Goal: Find contact information: Find contact information

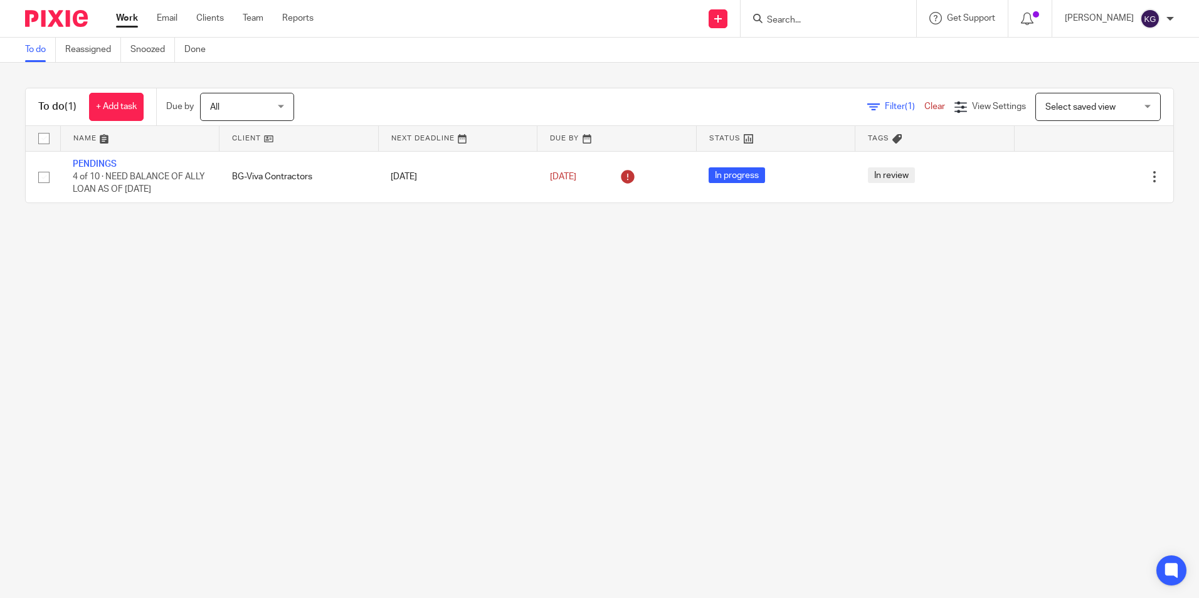
click at [816, 19] on input "Search" at bounding box center [822, 20] width 113 height 11
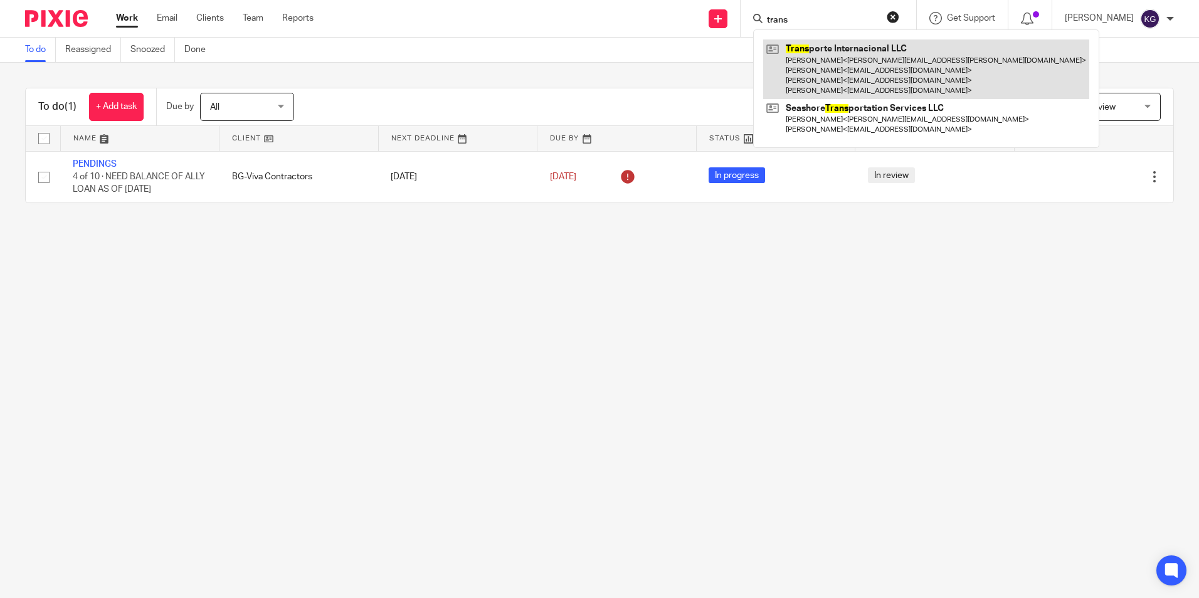
type input "trans"
click at [847, 43] on link at bounding box center [926, 70] width 326 height 60
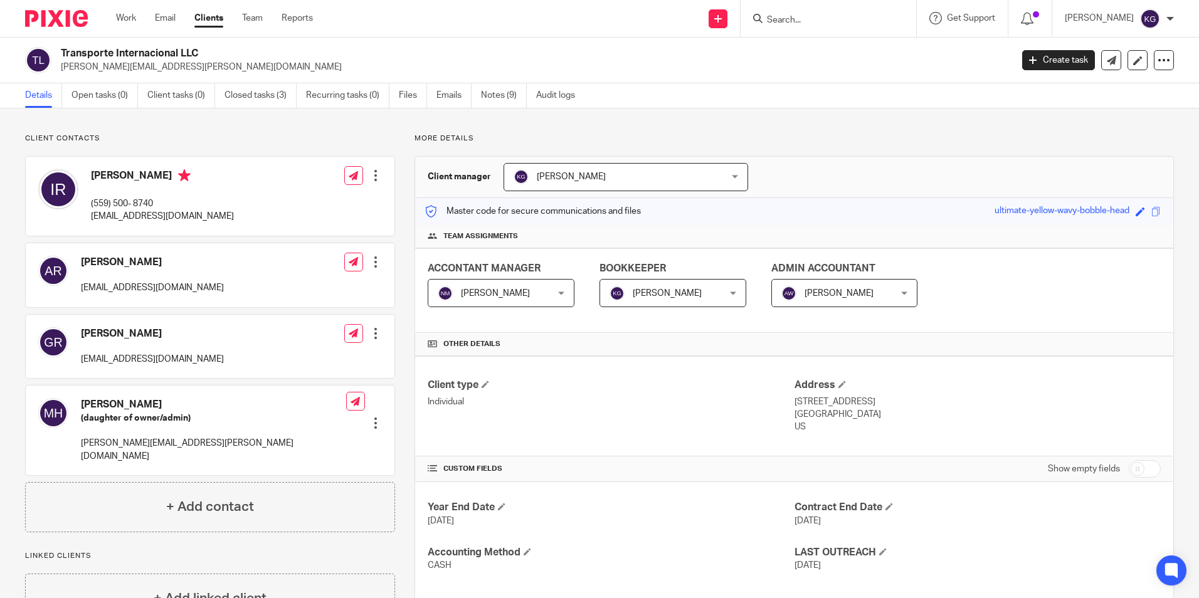
drag, startPoint x: 88, startPoint y: 220, endPoint x: 245, endPoint y: 217, distance: 156.8
click at [245, 217] on div "[PERSON_NAME] (559) 500- 8740 [EMAIL_ADDRESS][DOMAIN_NAME] Edit contact Create …" at bounding box center [210, 196] width 369 height 79
copy p "[EMAIL_ADDRESS][DOMAIN_NAME]"
drag, startPoint x: 77, startPoint y: 359, endPoint x: 191, endPoint y: 359, distance: 113.5
click at [191, 359] on div "[PERSON_NAME] [EMAIL_ADDRESS][DOMAIN_NAME] Edit contact Create client from cont…" at bounding box center [210, 347] width 369 height 64
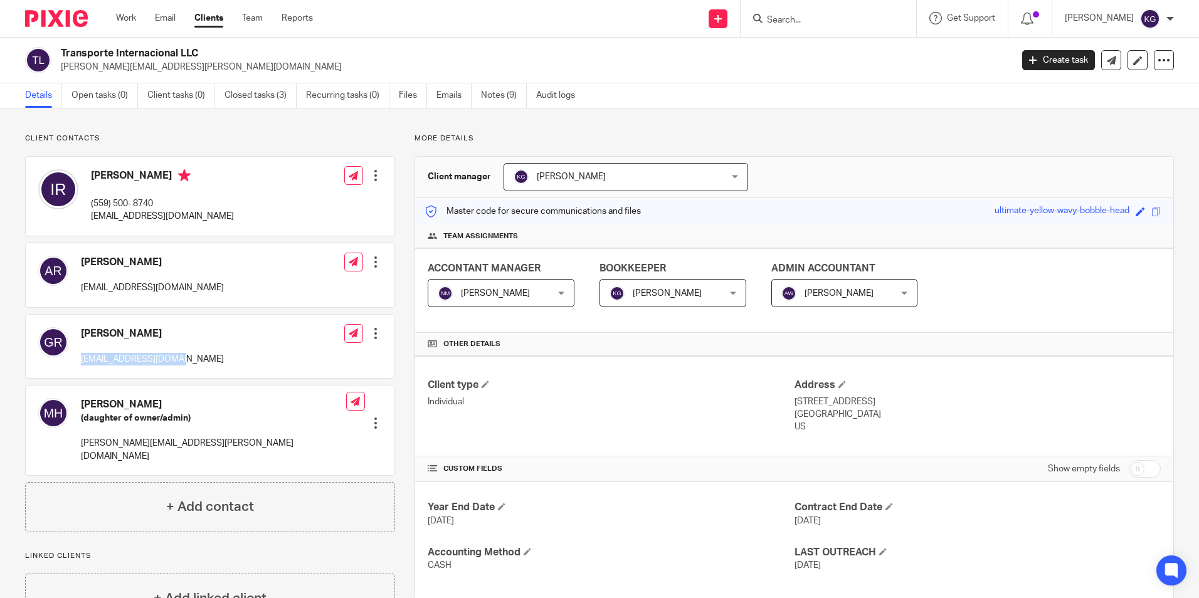
copy p "[EMAIL_ADDRESS][DOMAIN_NAME]"
drag, startPoint x: 82, startPoint y: 442, endPoint x: 218, endPoint y: 434, distance: 136.3
click at [218, 434] on div "[PERSON_NAME] (daughter of owner/admin) [PERSON_NAME][EMAIL_ADDRESS][PERSON_NAM…" at bounding box center [210, 431] width 369 height 90
copy p "[PERSON_NAME][EMAIL_ADDRESS][PERSON_NAME][DOMAIN_NAME]"
